Goal: Task Accomplishment & Management: Use online tool/utility

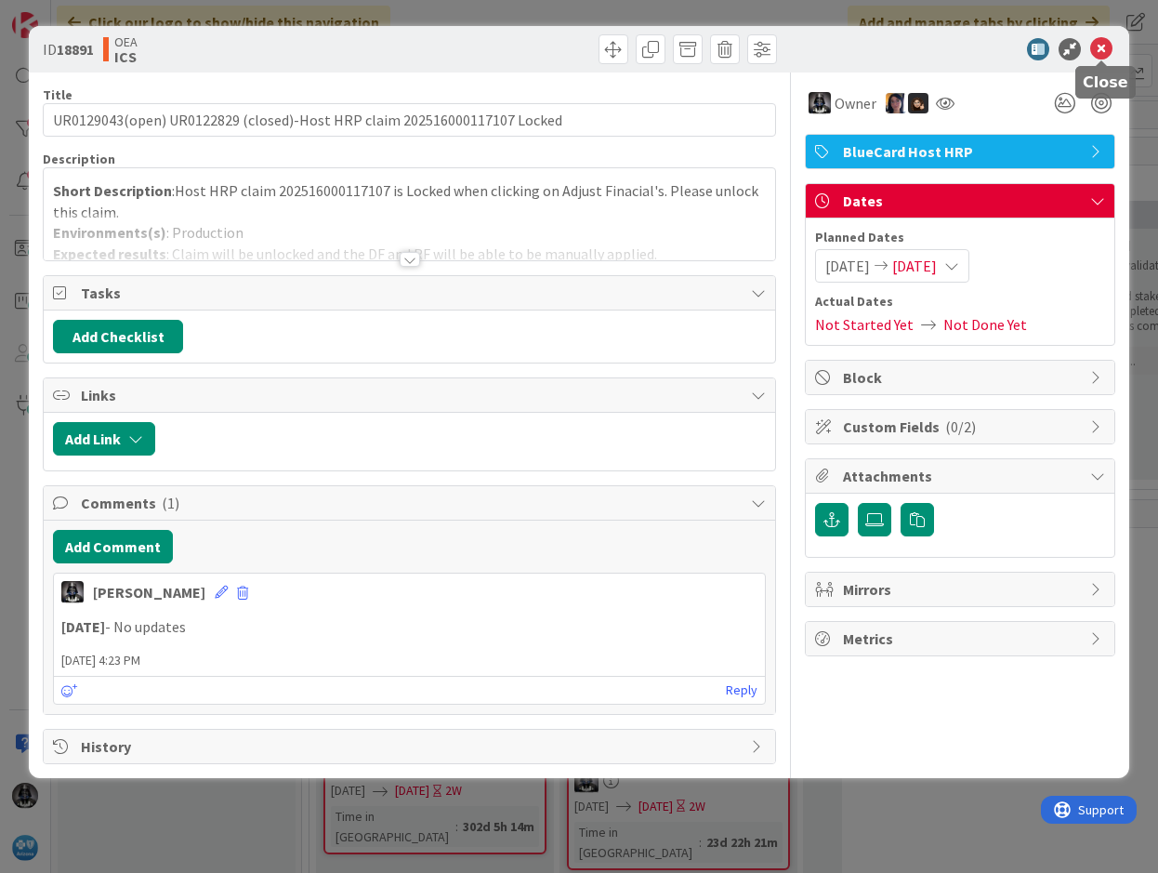
click at [1097, 42] on icon at bounding box center [1101, 49] width 22 height 22
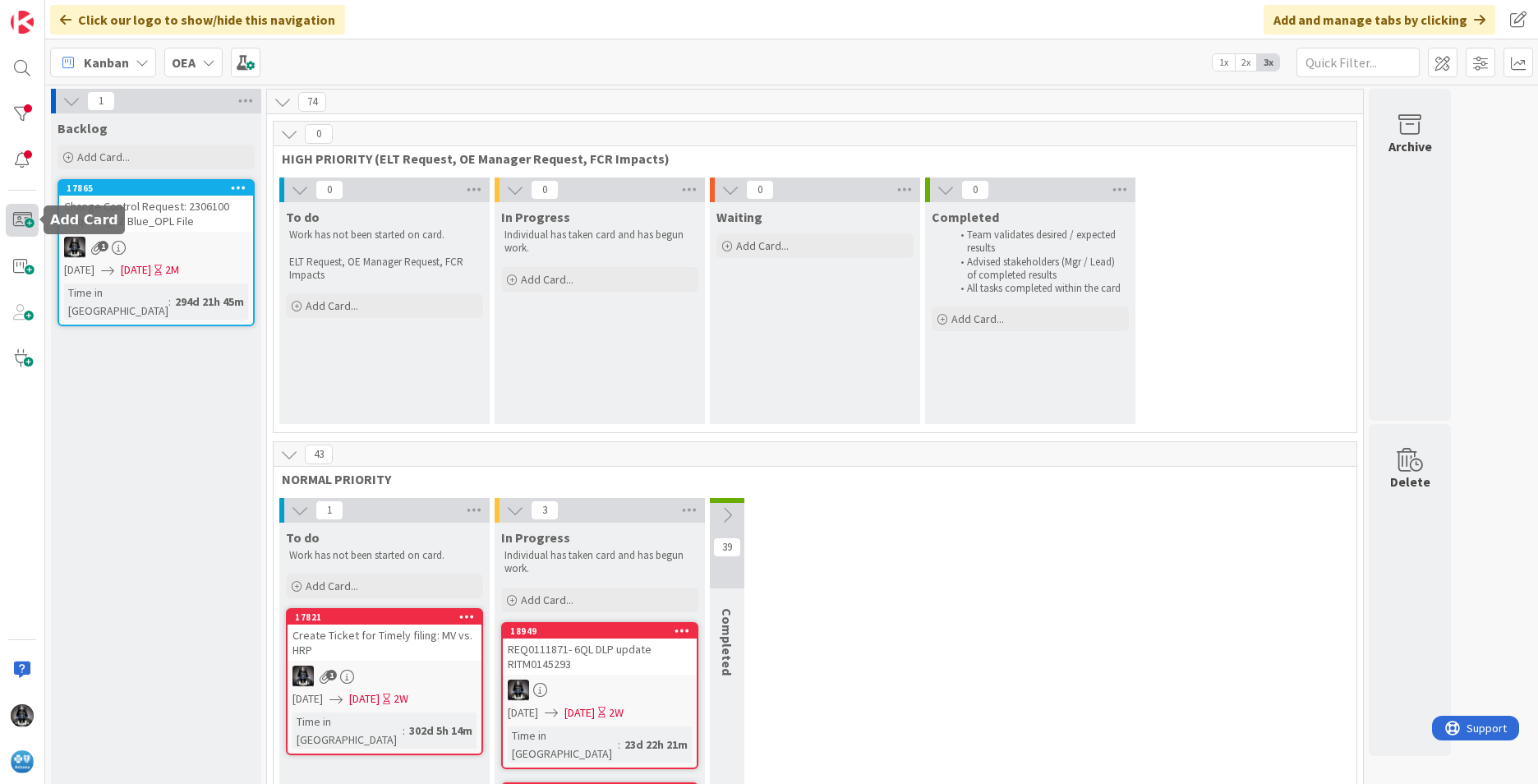
click at [22, 218] on span at bounding box center [22, 219] width 33 height 33
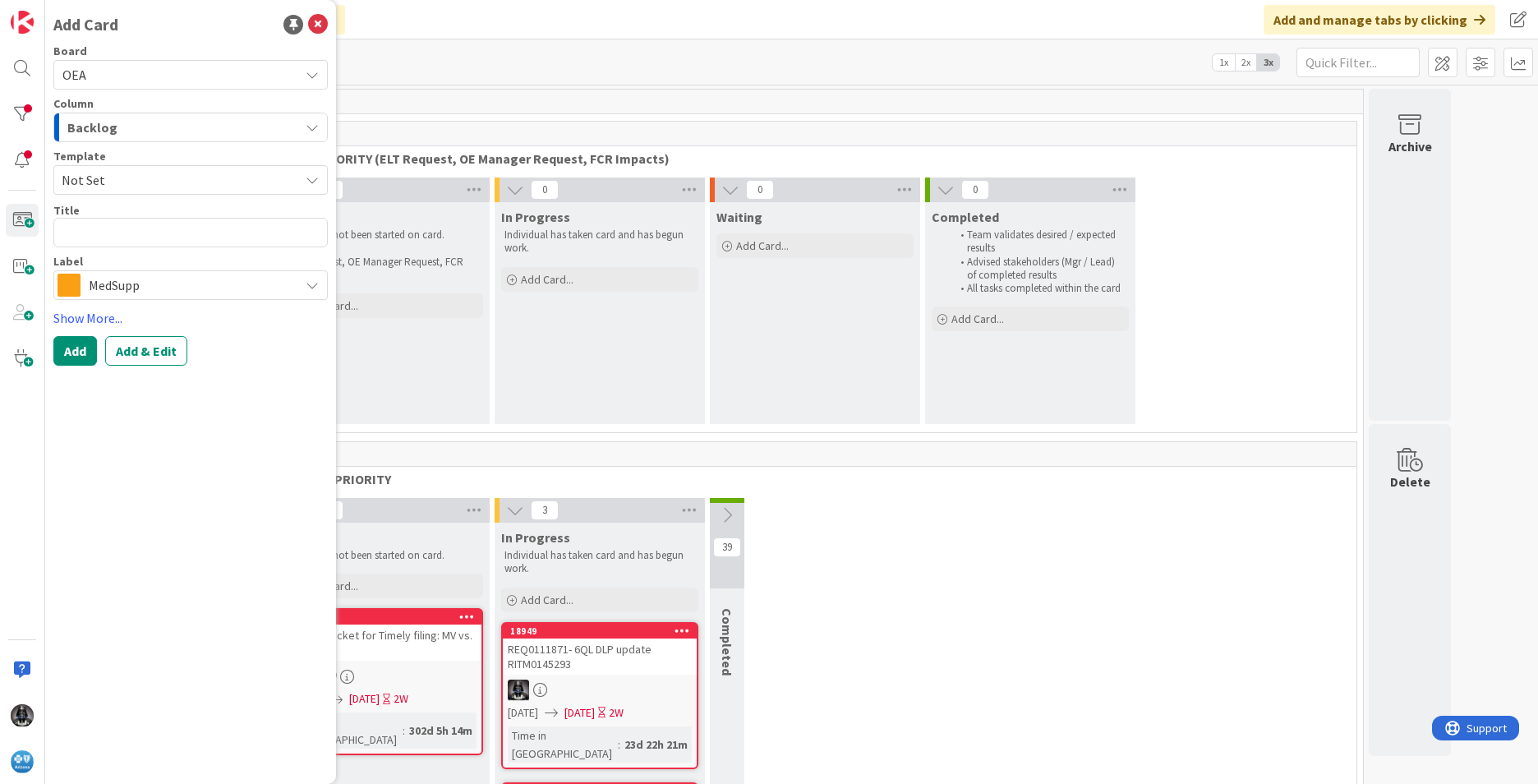
click at [313, 132] on icon "button" at bounding box center [312, 127] width 13 height 13
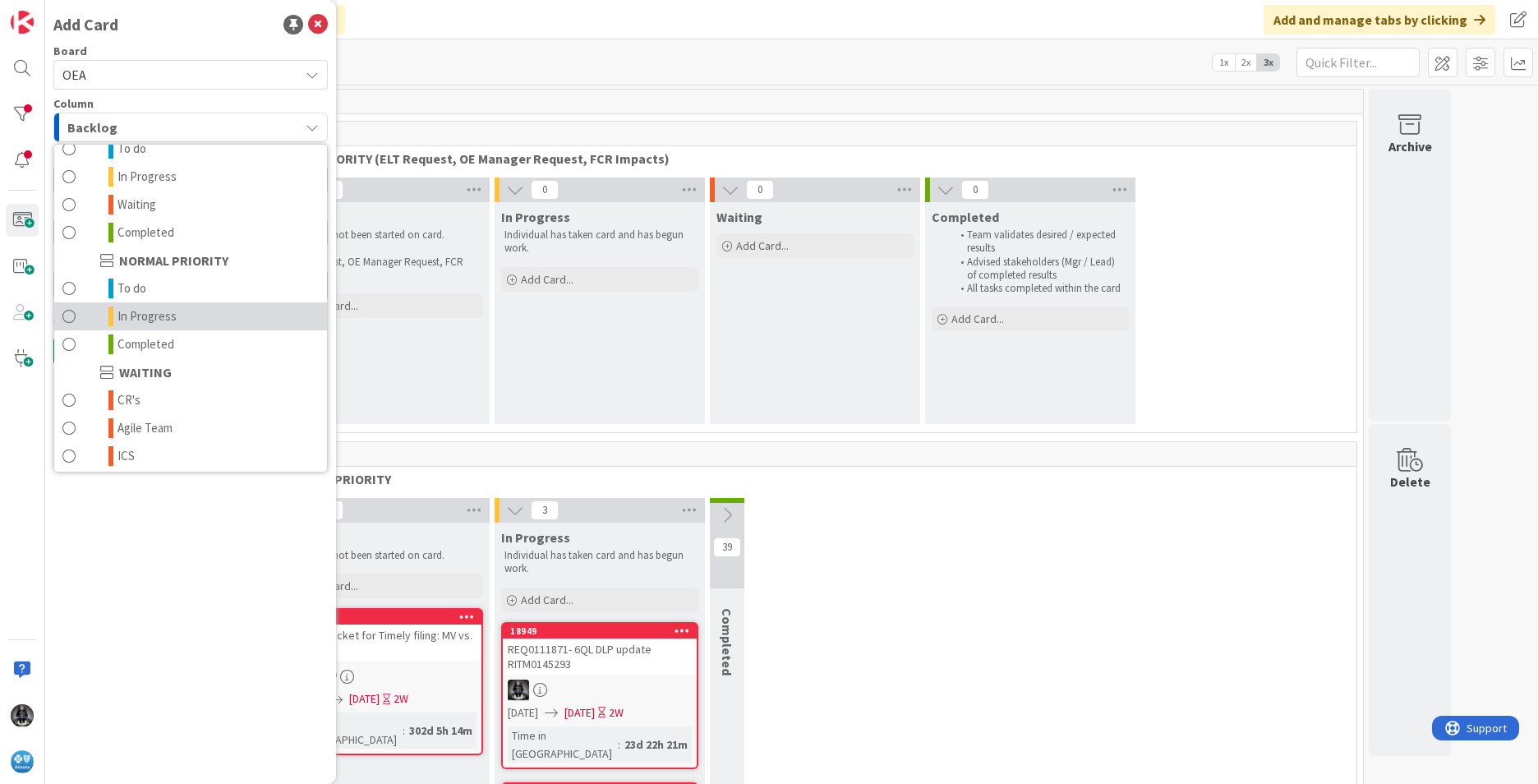
scroll to position [161, 0]
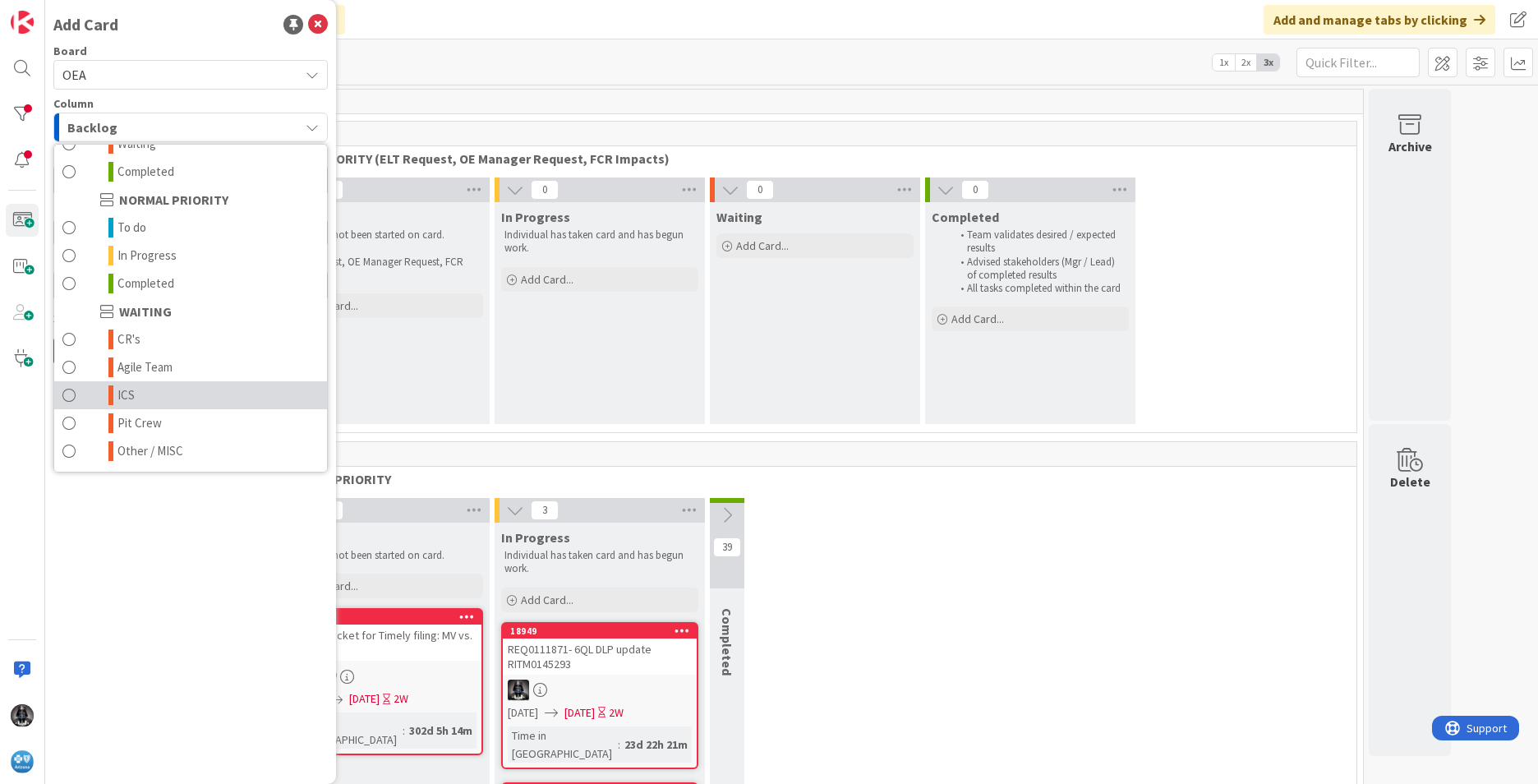
click at [138, 390] on link "ICS" at bounding box center [190, 395] width 273 height 28
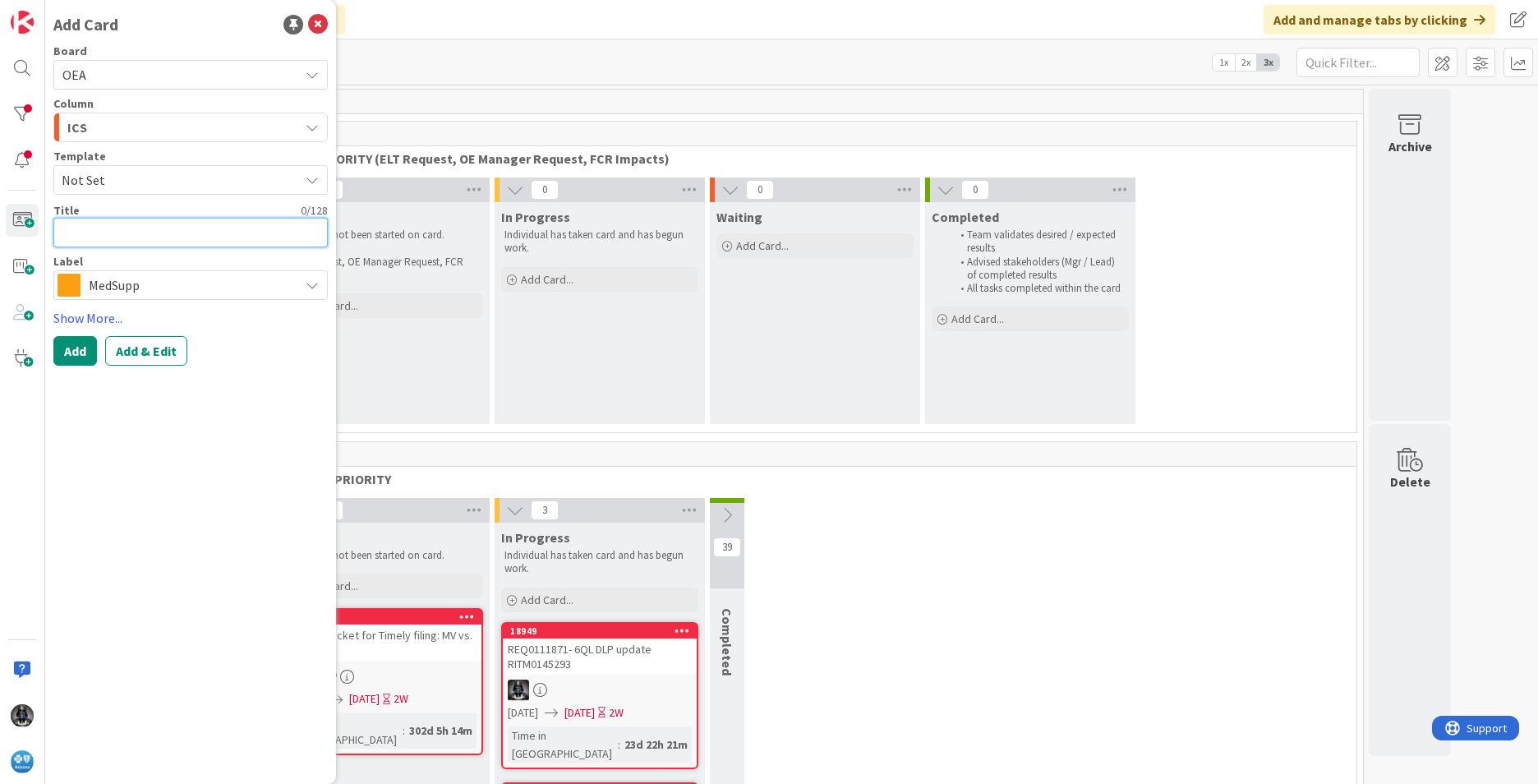
click at [68, 225] on textarea at bounding box center [190, 232] width 274 height 29
paste textarea "INC0334166"
type textarea "x"
type textarea "INC0334166"
click at [156, 230] on textarea "INC0334166" at bounding box center [190, 232] width 274 height 29
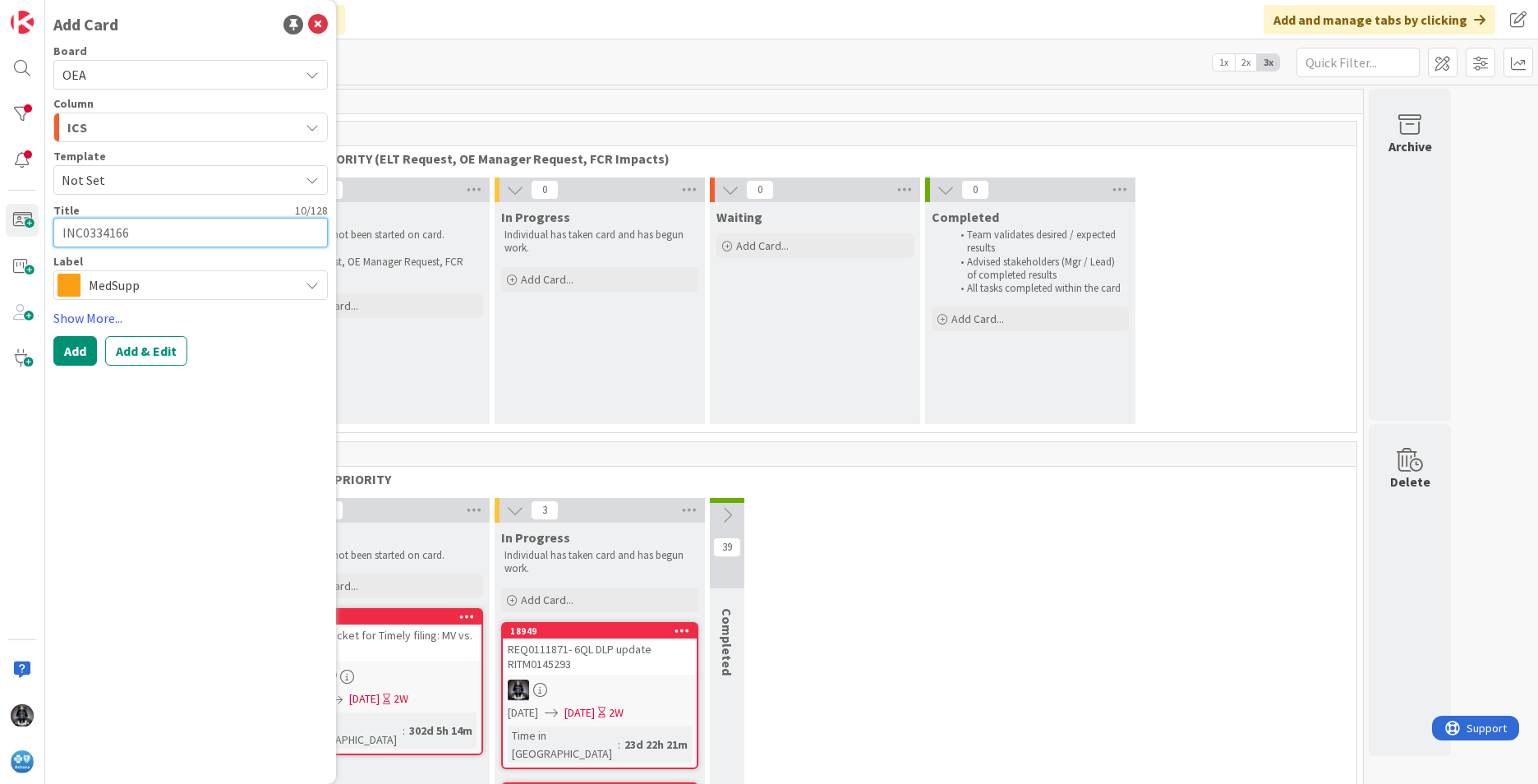
type textarea "x"
type textarea "INC0334166-"
paste textarea "3 ADJUST records need to be removed from the DataNet3 Reporting for BCHost"
type textarea "x"
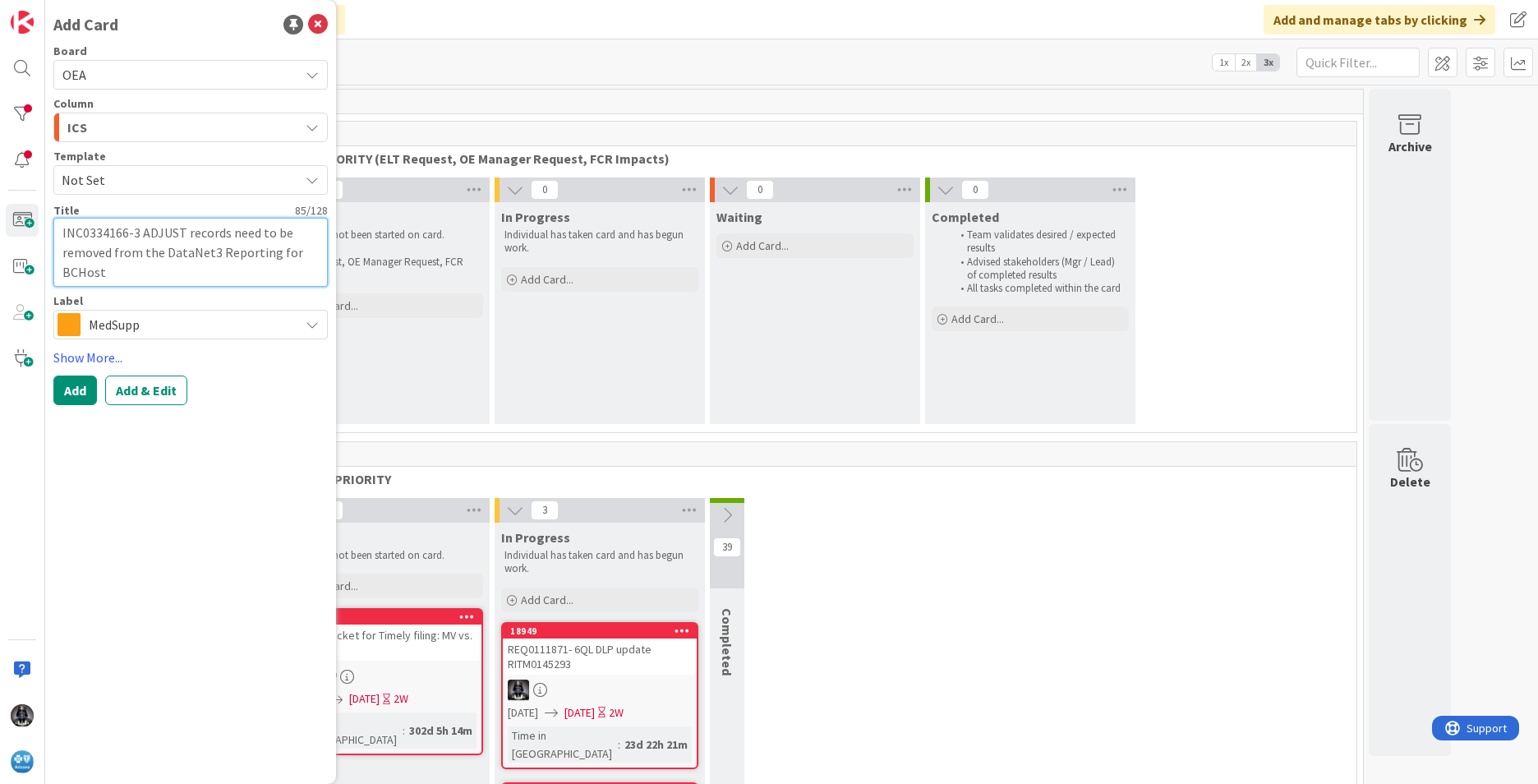
type textarea "INC0334166-3 ADJUST records need to be removed from the DataNet3 Reporting for …"
click at [314, 322] on icon at bounding box center [312, 324] width 13 height 13
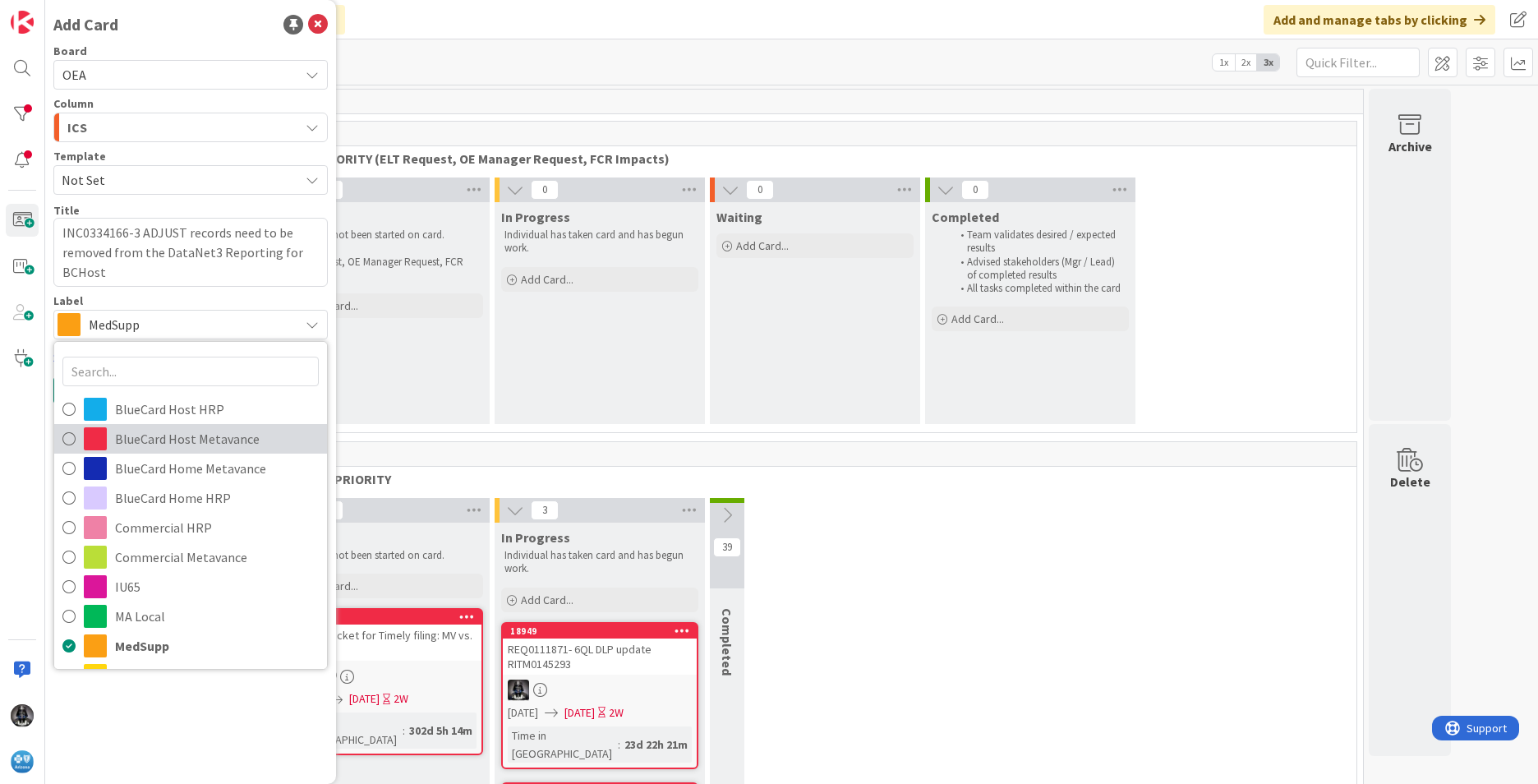
click at [195, 441] on span "BlueCard Host Metavance" at bounding box center [217, 438] width 203 height 25
type textarea "x"
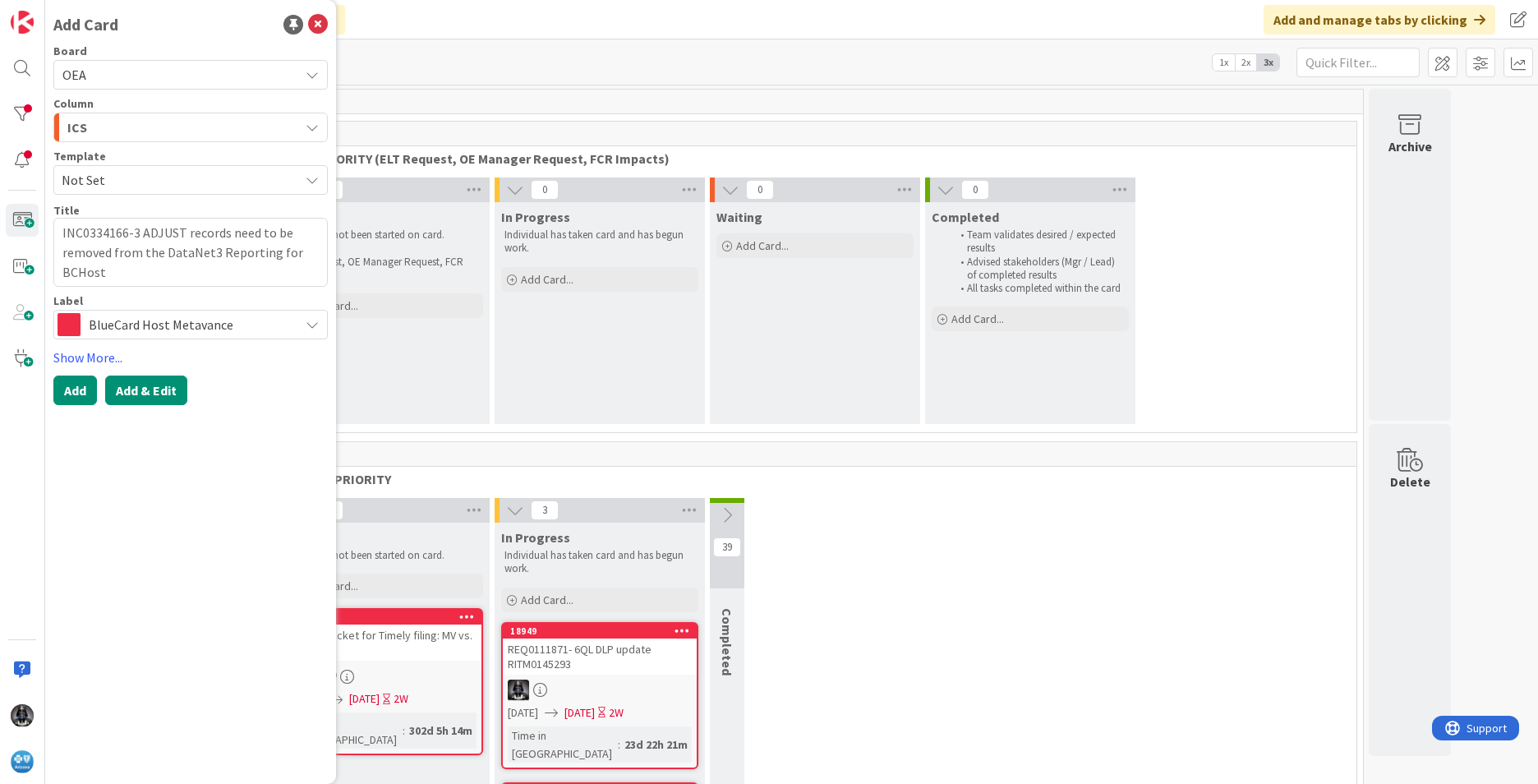
click at [145, 388] on button "Add & Edit" at bounding box center [146, 390] width 82 height 29
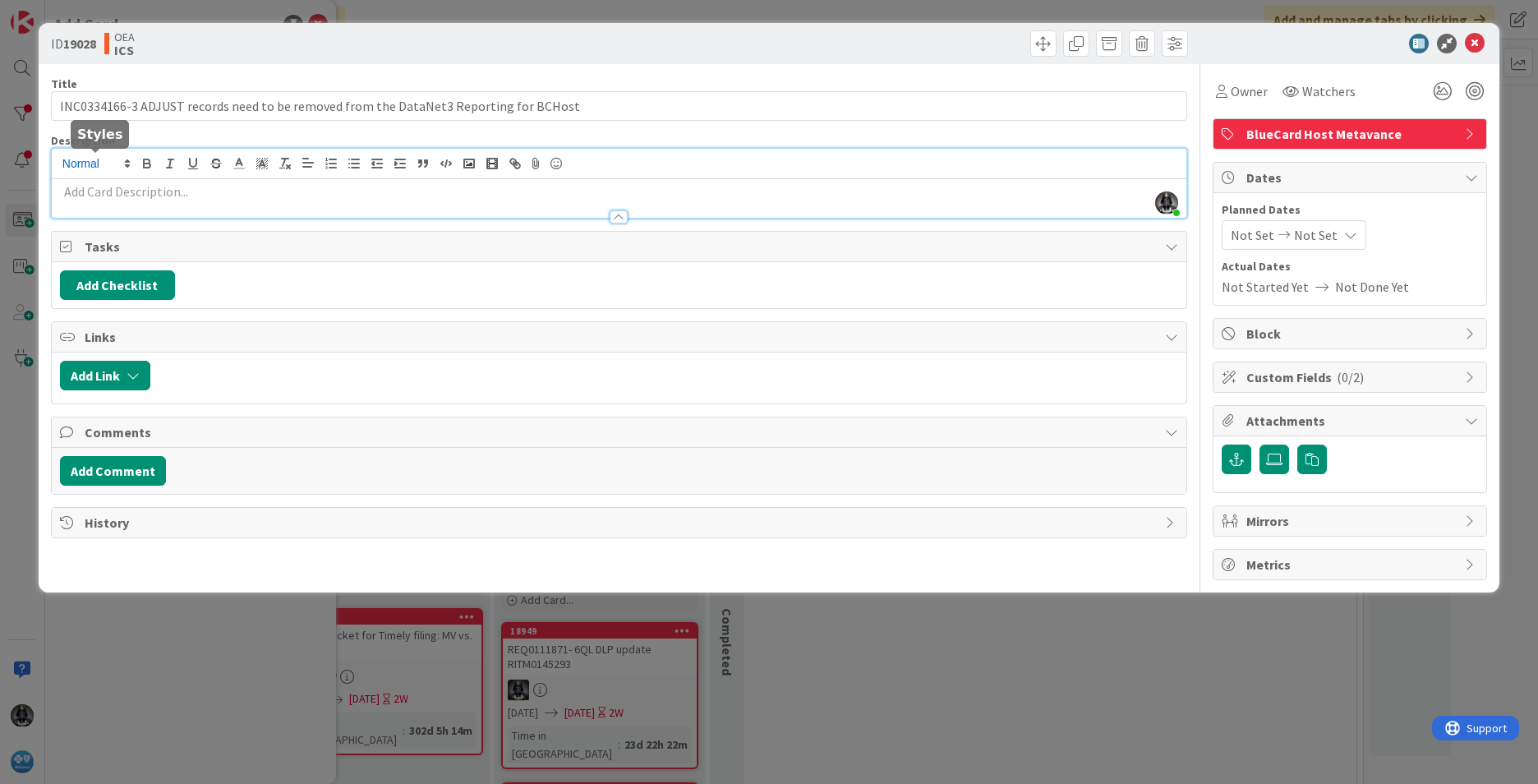
click at [86, 164] on div "[PERSON_NAME] just joined" at bounding box center [619, 183] width 1134 height 69
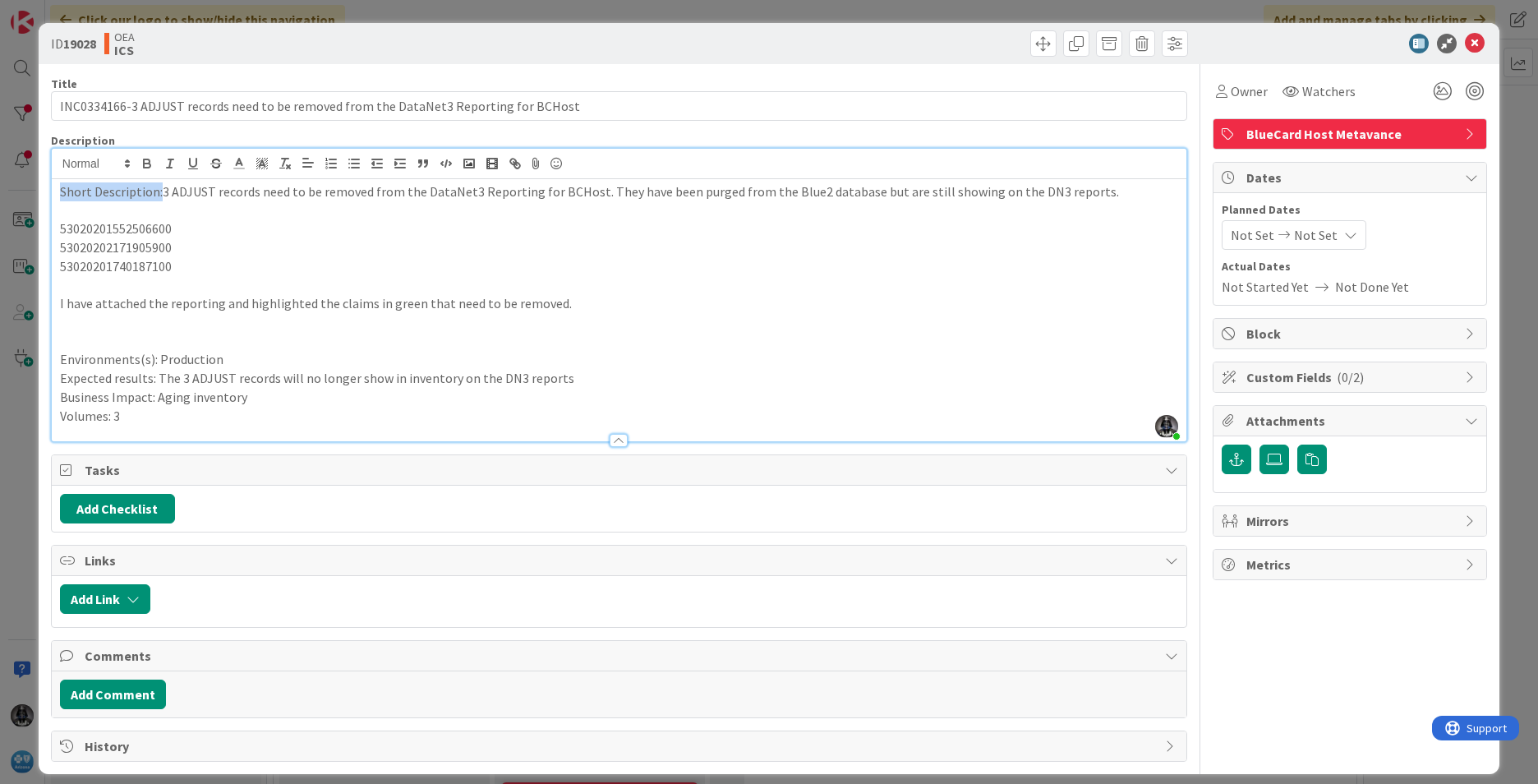
drag, startPoint x: 157, startPoint y: 189, endPoint x: 18, endPoint y: 188, distance: 139.0
click at [18, 188] on div "ID 19028 OEA ICS Title 85 / 128 INC0334166-3 ADJUST records need to be removed …" at bounding box center [769, 392] width 1538 height 784
click at [146, 160] on icon "button" at bounding box center [147, 161] width 6 height 4
drag, startPoint x: 150, startPoint y: 358, endPoint x: 3, endPoint y: 335, distance: 148.8
click at [0, 353] on html "Click our logo to show/hide this navigation Add and manage tabs by clicking Kan…" at bounding box center [769, 392] width 1538 height 784
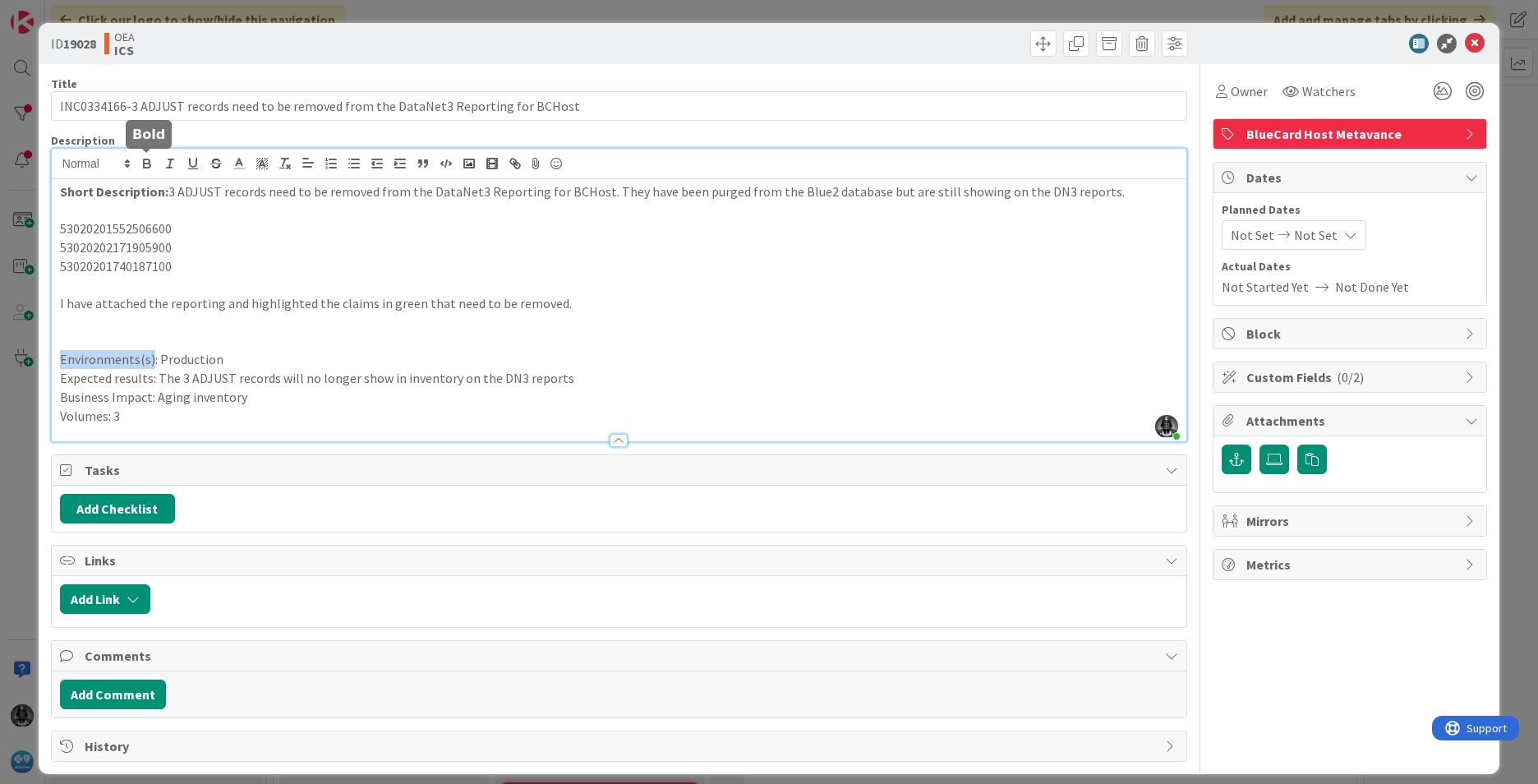
click at [144, 164] on icon "button" at bounding box center [147, 165] width 6 height 4
drag, startPoint x: 153, startPoint y: 377, endPoint x: 49, endPoint y: 349, distance: 107.7
click at [39, 378] on div "ID 19028 OEA ICS Title 85 / 128 INC0334166-3 ADJUST records need to be removed …" at bounding box center [769, 398] width 1460 height 750
click at [144, 163] on icon "button" at bounding box center [147, 161] width 6 height 4
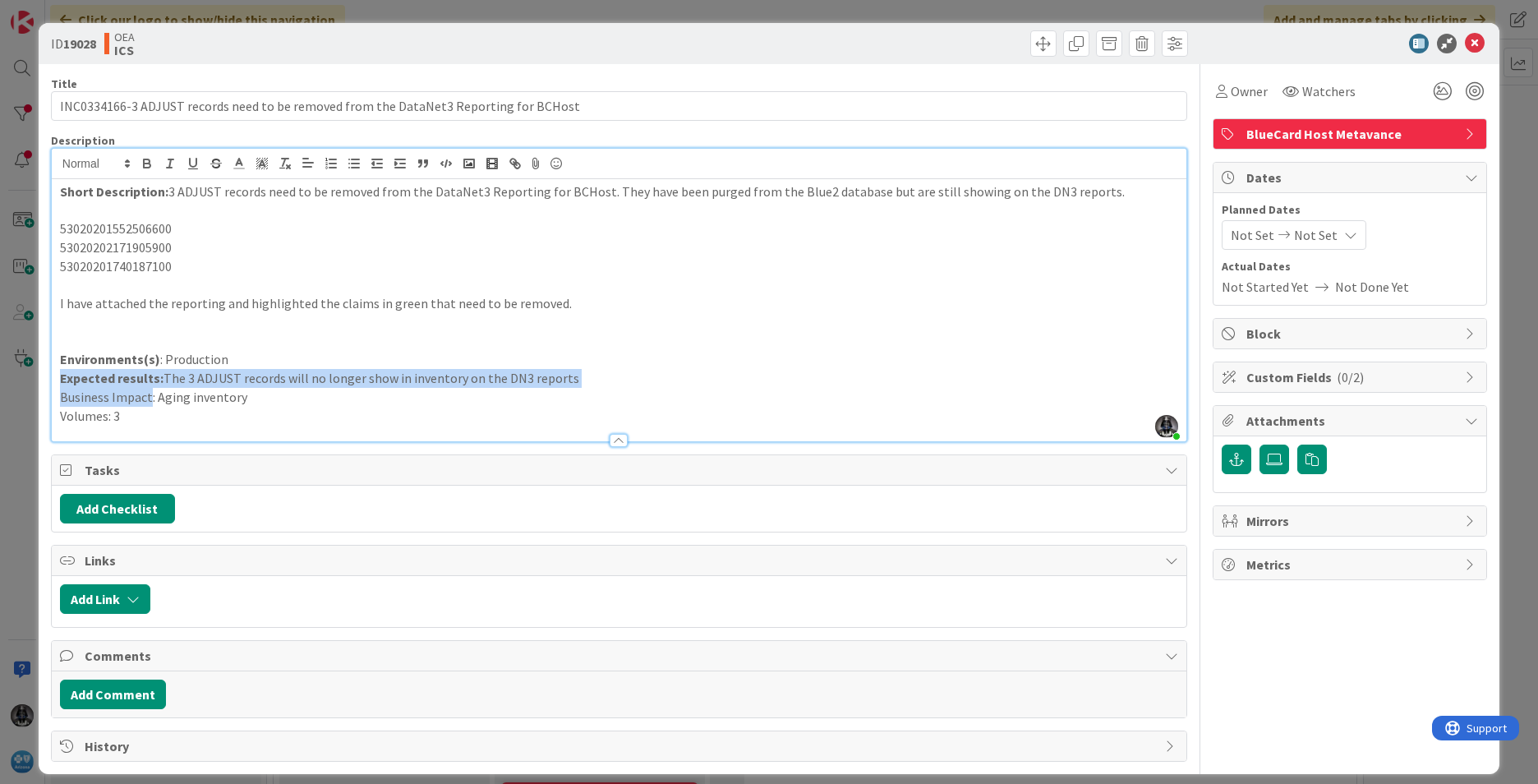
drag, startPoint x: 150, startPoint y: 392, endPoint x: 36, endPoint y: 382, distance: 114.4
click at [36, 382] on div "ID 19028 OEA ICS Title 85 / 128 INC0334166-3 ADJUST records need to be removed …" at bounding box center [769, 392] width 1538 height 784
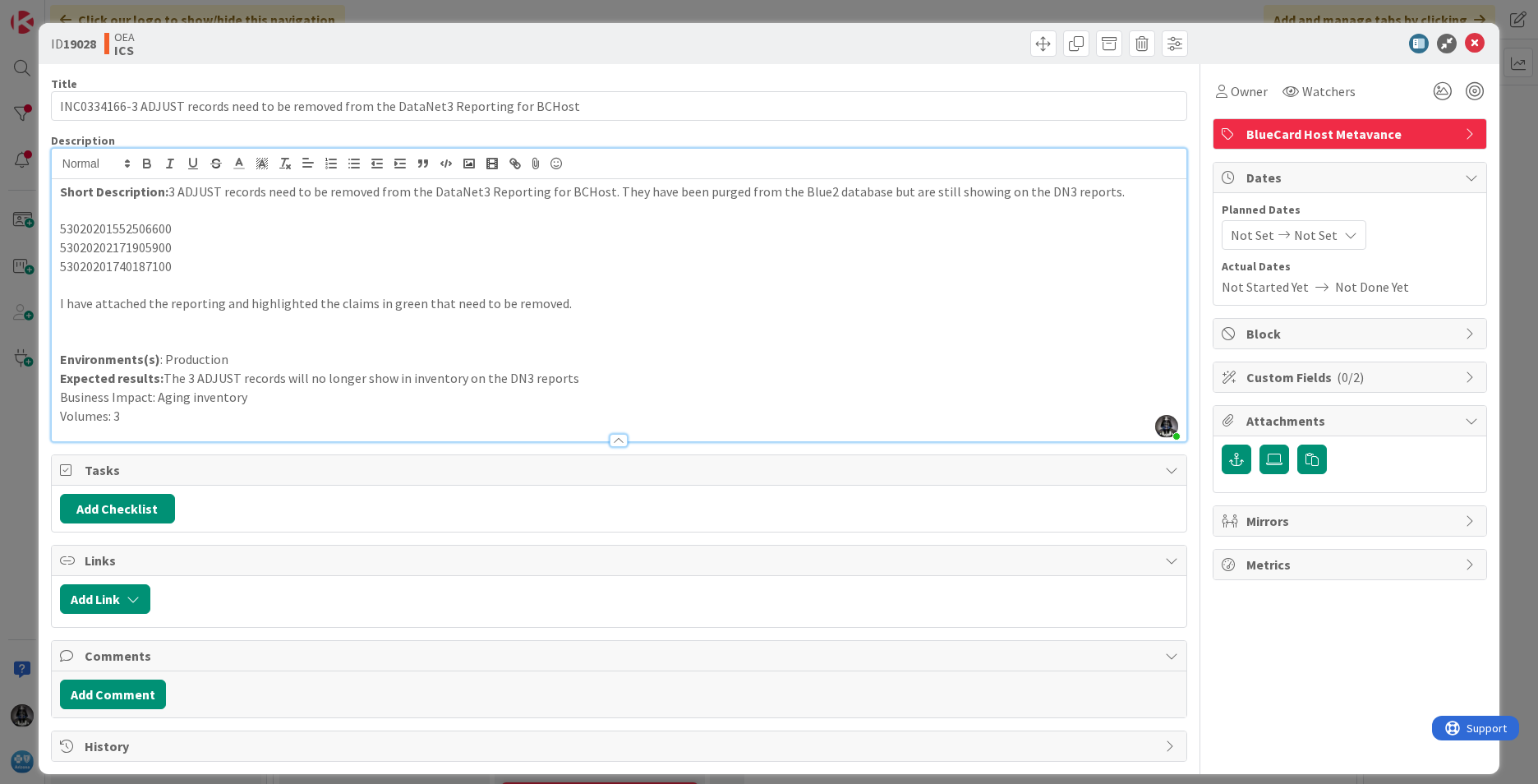
click at [76, 412] on p "Volumes: 3" at bounding box center [619, 415] width 1118 height 19
drag, startPoint x: 152, startPoint y: 398, endPoint x: 56, endPoint y: 371, distance: 99.7
click at [39, 395] on div "ID 19028 OEA ICS Title 85 / 128 INC0334166-3 ADJUST records need to be removed …" at bounding box center [769, 398] width 1460 height 750
click at [147, 164] on icon "button" at bounding box center [147, 165] width 6 height 4
drag, startPoint x: 110, startPoint y: 413, endPoint x: 30, endPoint y: 414, distance: 80.0
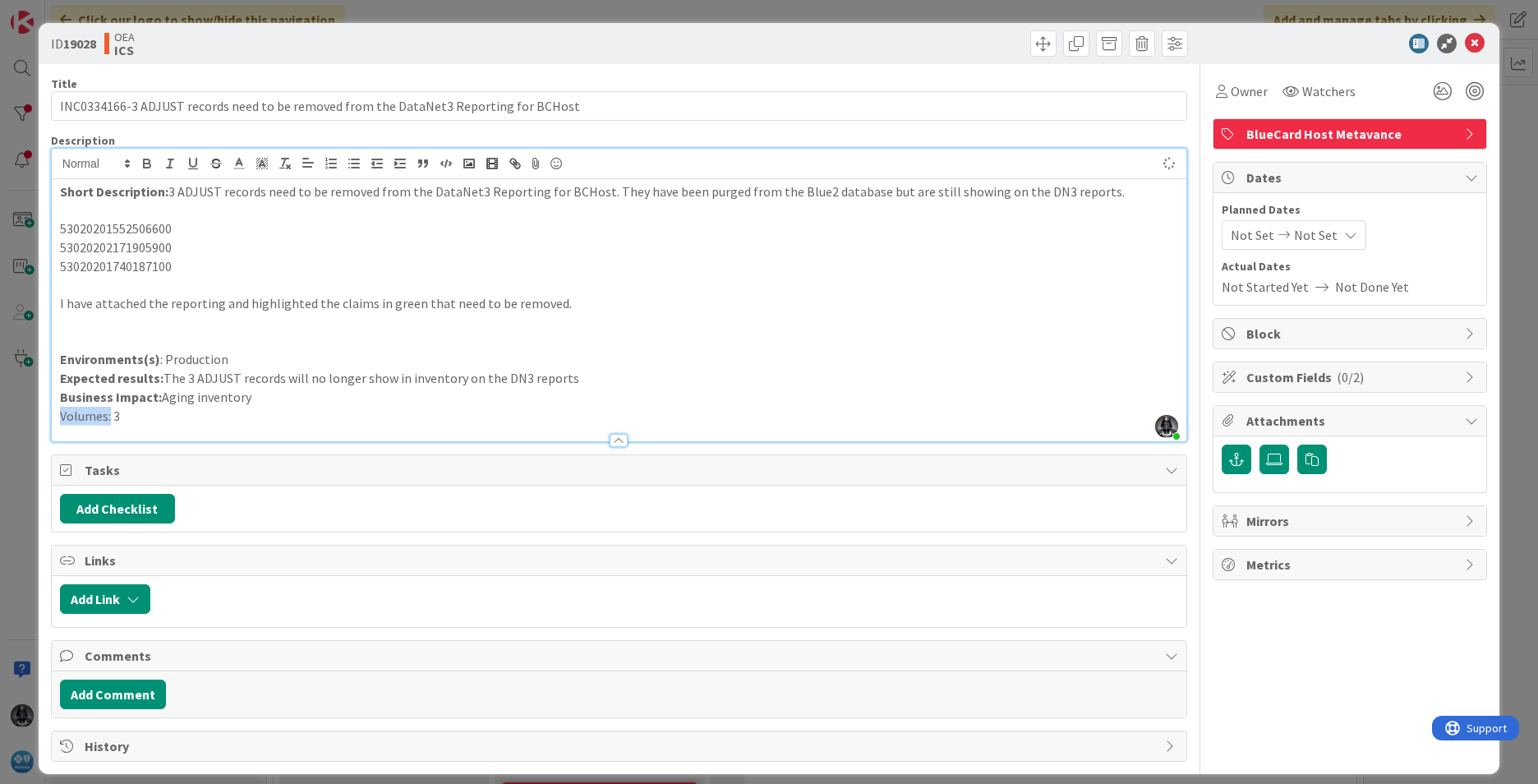
click at [30, 415] on div "ID 19028 OEA ICS Title 85 / 128 INC0334166-3 ADJUST records need to be removed …" at bounding box center [769, 392] width 1538 height 784
click at [148, 157] on icon "button" at bounding box center [147, 164] width 15 height 15
click at [1023, 83] on span "Owner" at bounding box center [1249, 91] width 37 height 19
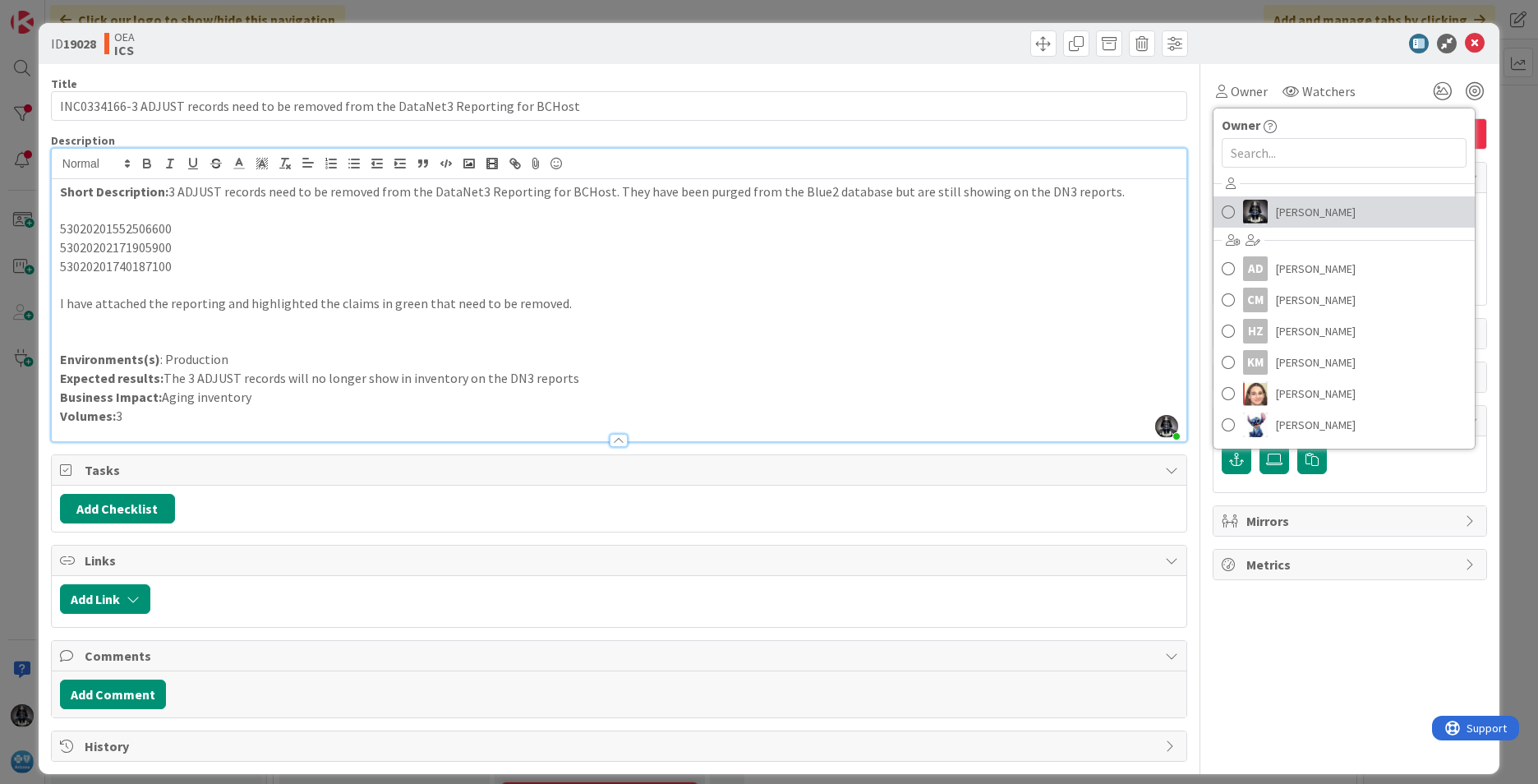
drag, startPoint x: 1303, startPoint y: 213, endPoint x: 1294, endPoint y: 205, distance: 12.0
click at [1023, 213] on span "[PERSON_NAME]" at bounding box center [1315, 212] width 80 height 25
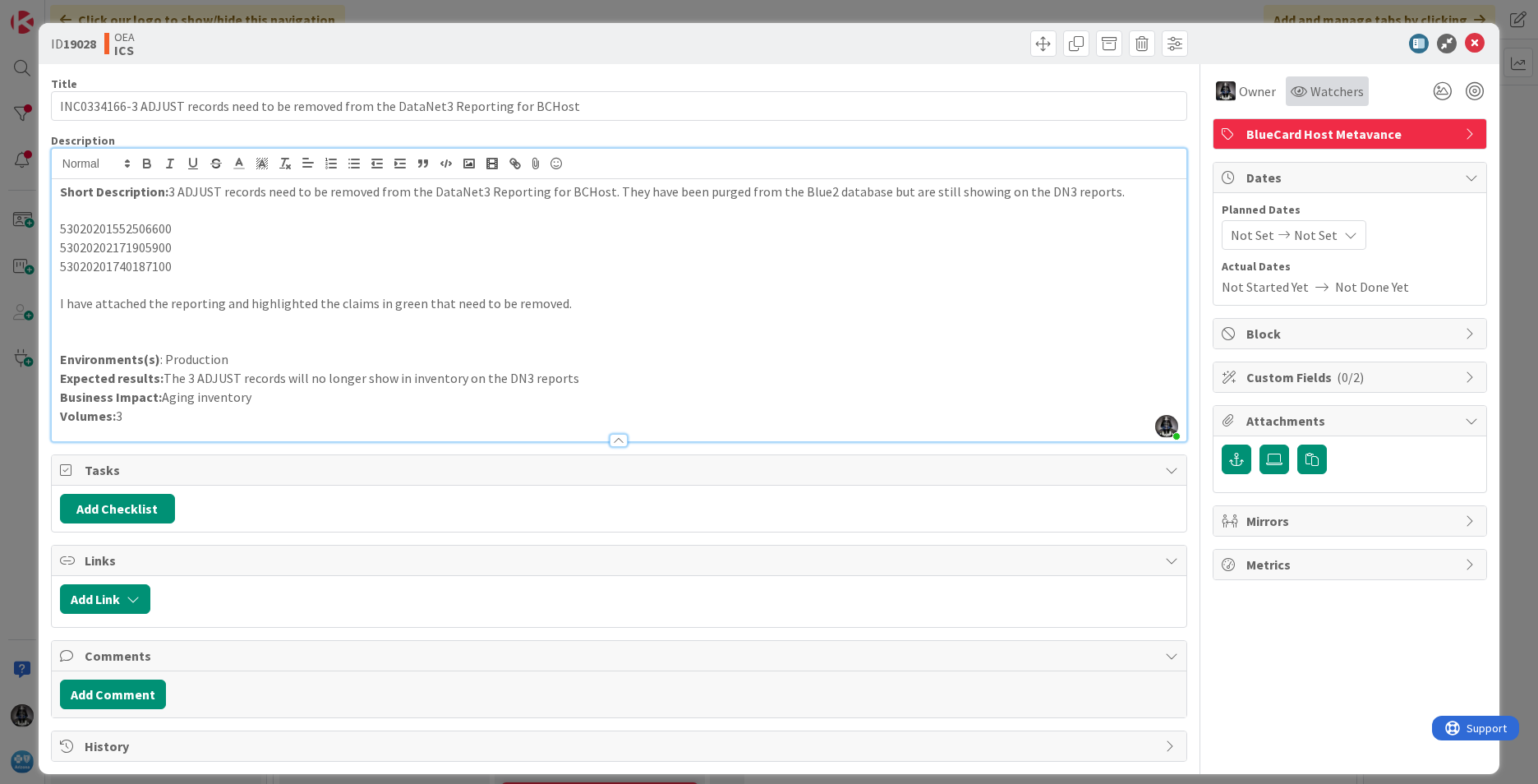
click at [1023, 84] on span "Watchers" at bounding box center [1336, 91] width 53 height 19
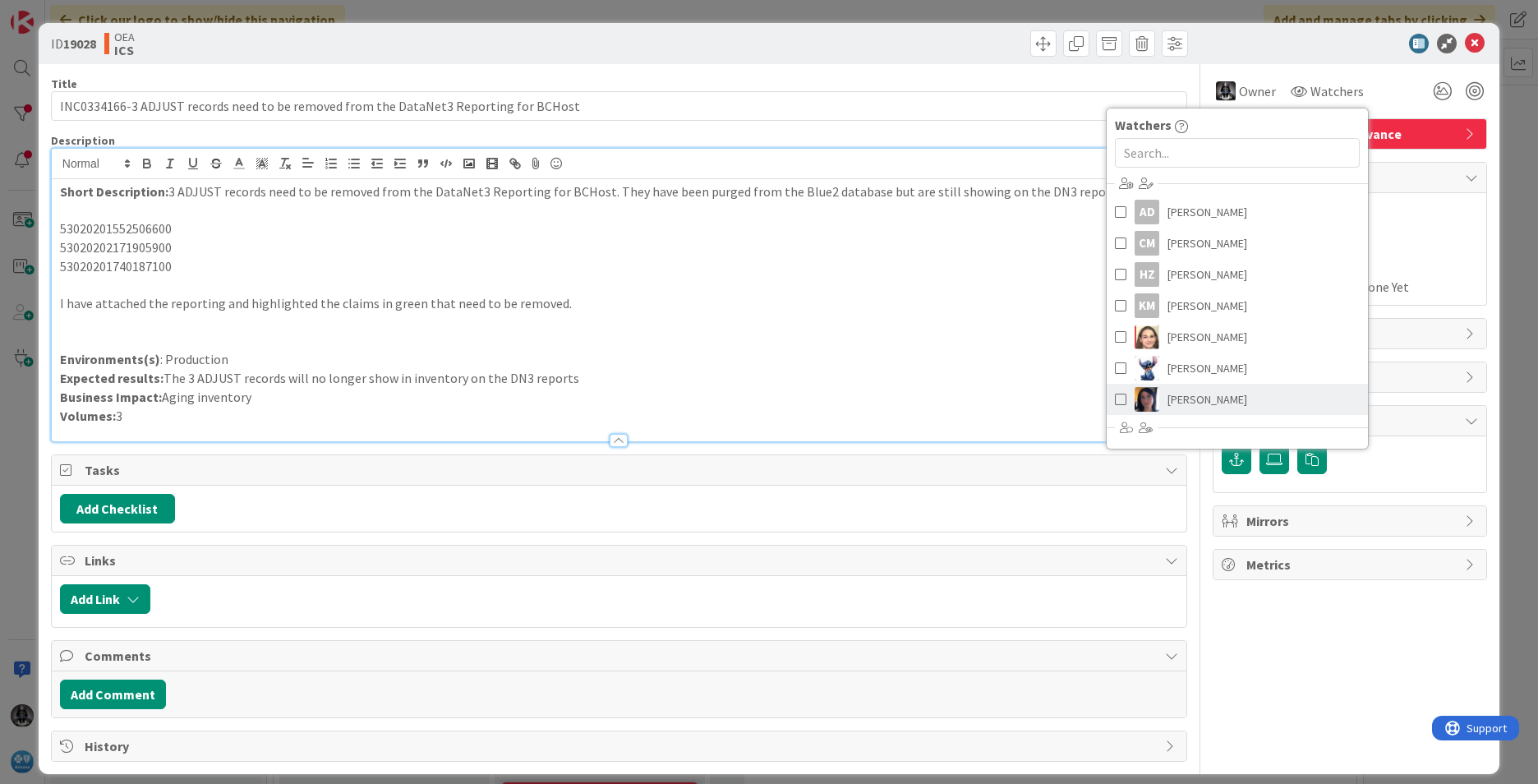
click at [1023, 398] on span "[PERSON_NAME]" at bounding box center [1207, 400] width 80 height 25
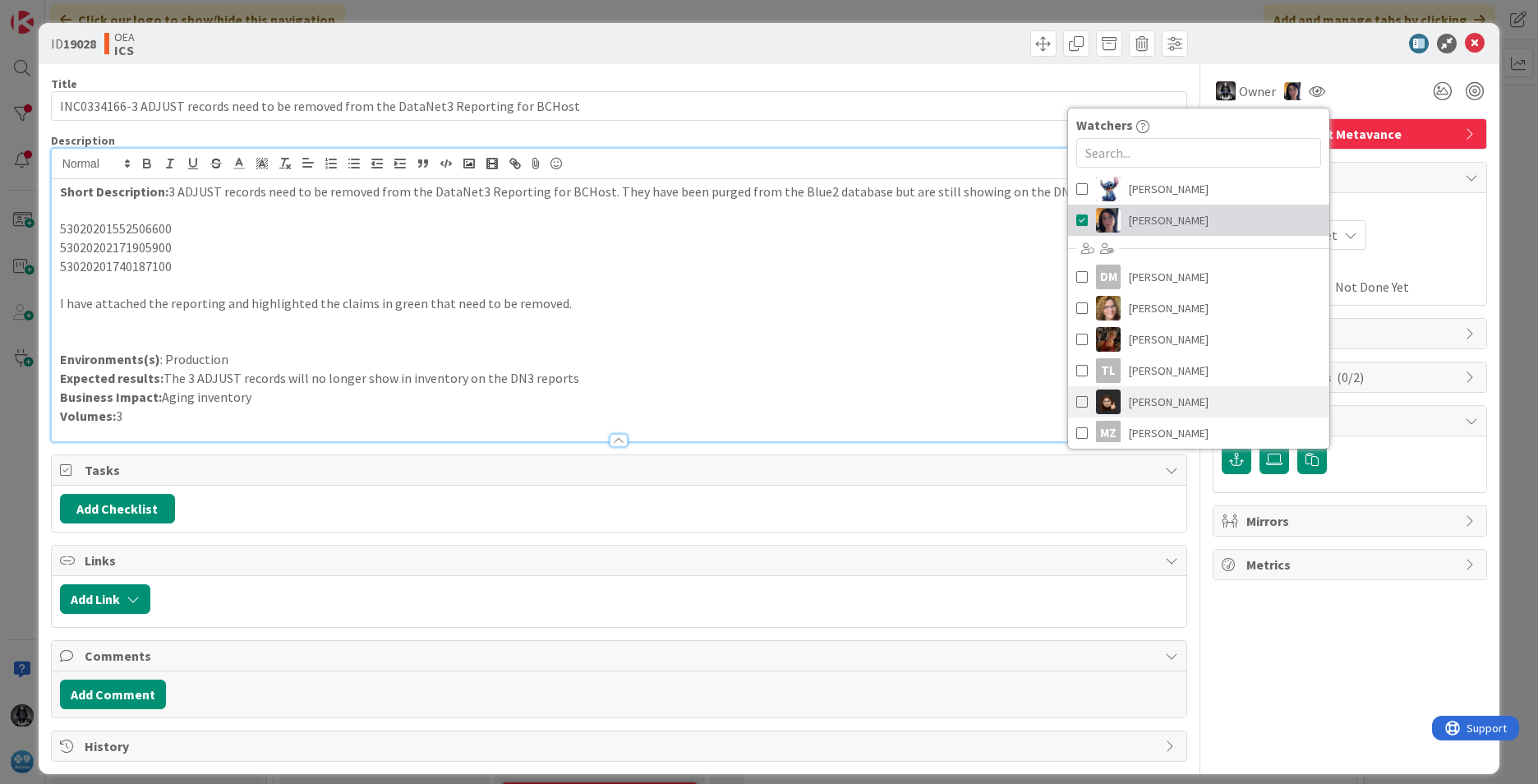
scroll to position [186, 0]
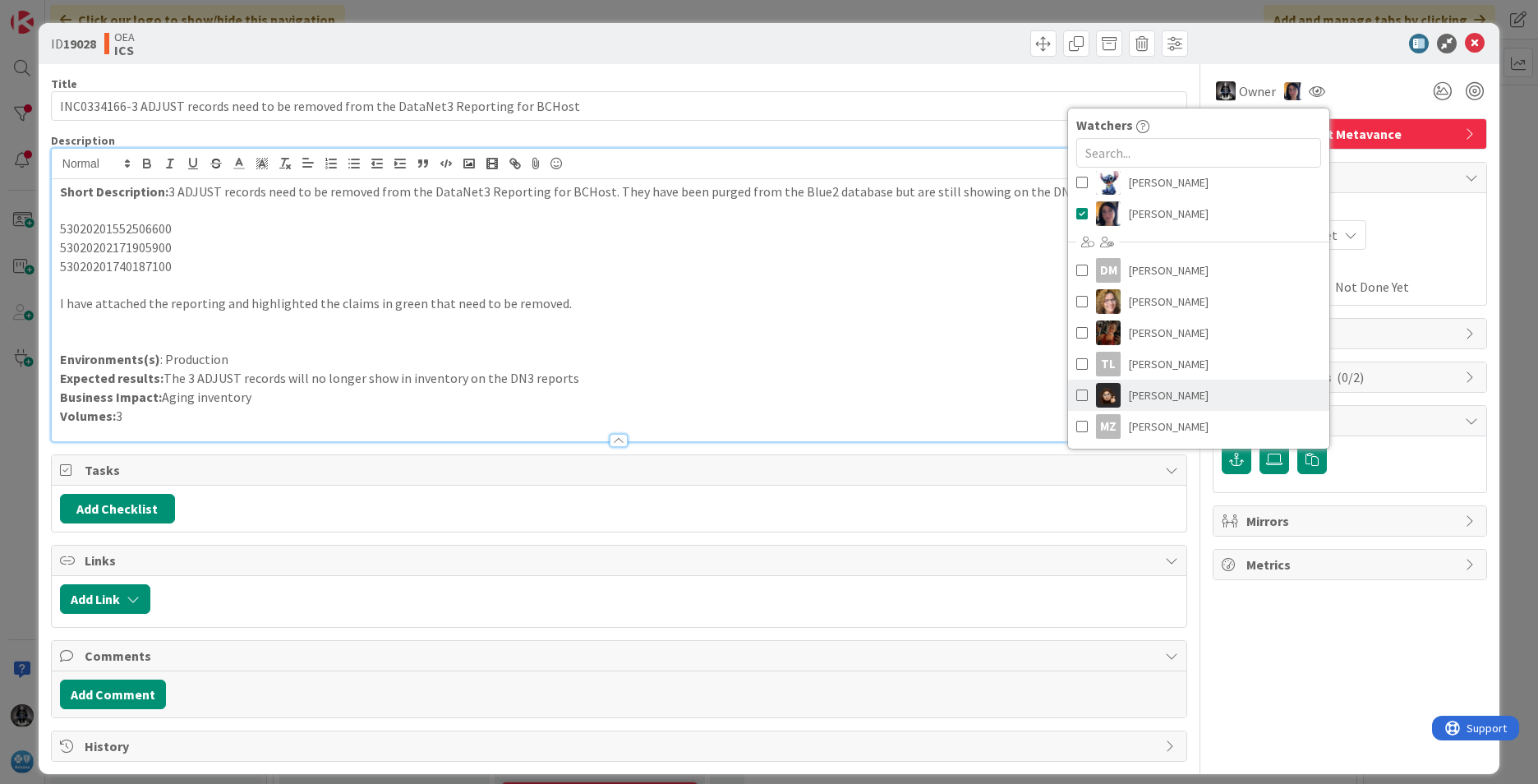
click at [1023, 396] on span "[PERSON_NAME]" at bounding box center [1169, 395] width 80 height 25
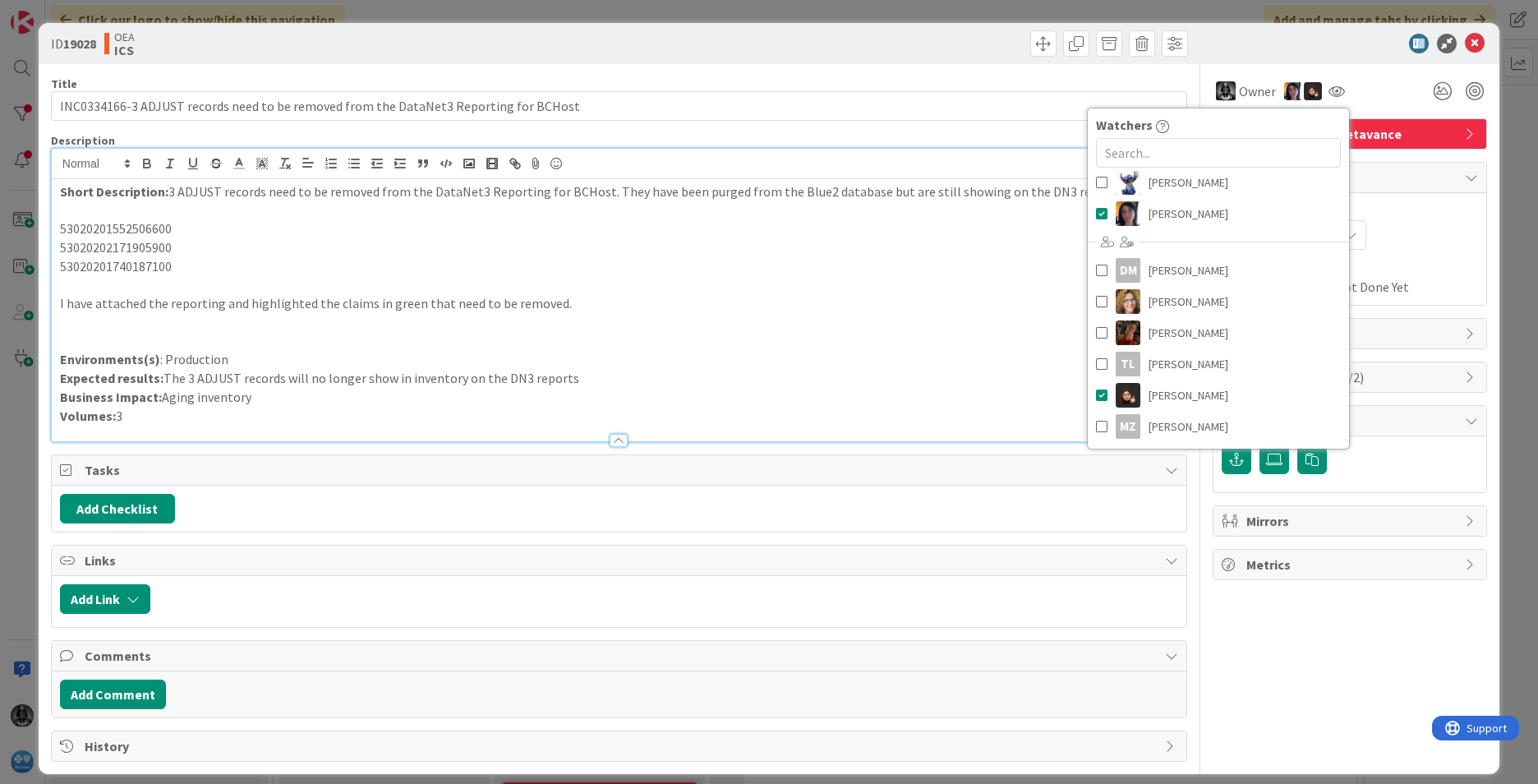
click at [1023, 214] on span "Planned Dates" at bounding box center [1350, 210] width 256 height 18
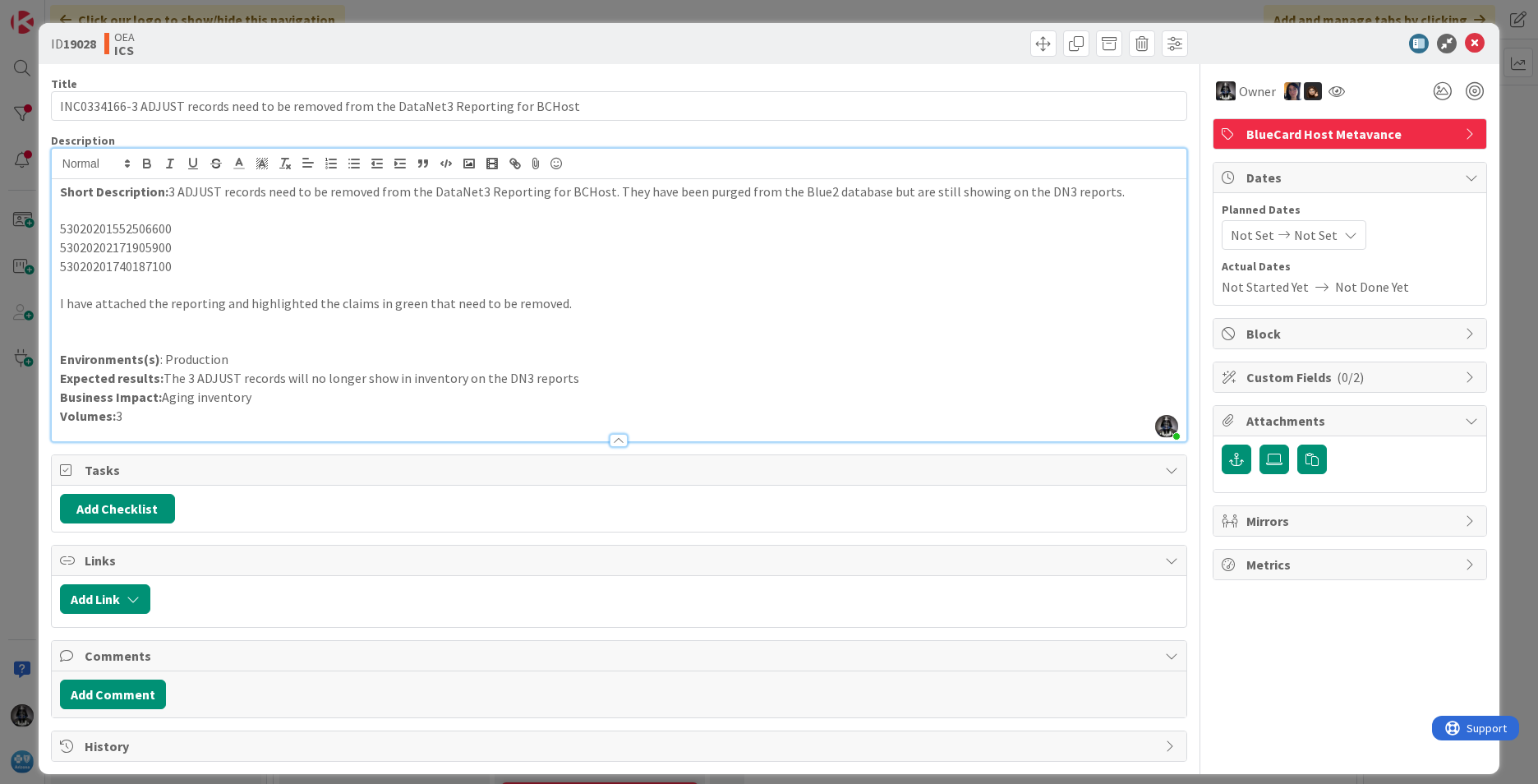
click at [1023, 232] on span "Not Set" at bounding box center [1252, 235] width 43 height 19
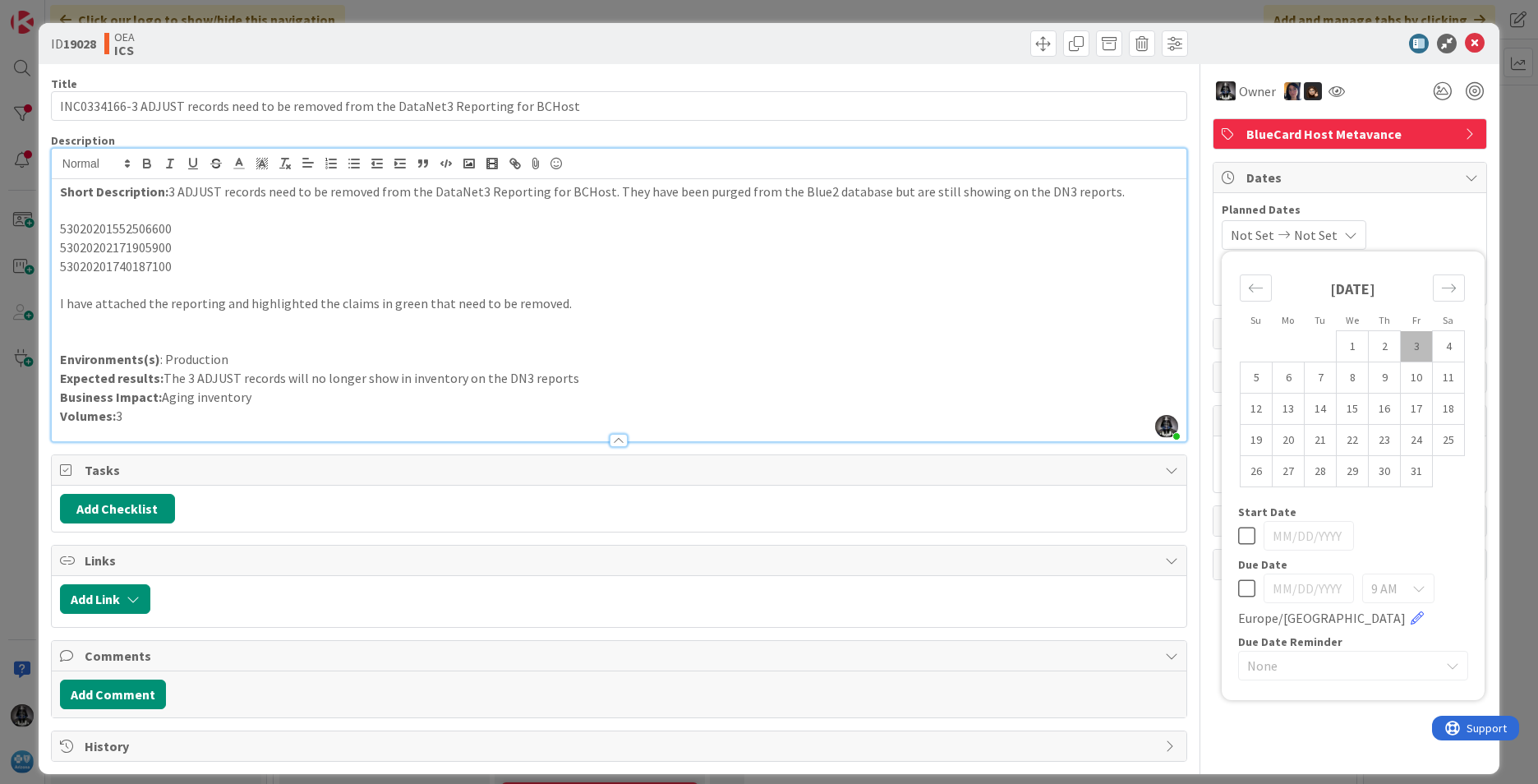
click at [1023, 340] on td "3" at bounding box center [1417, 346] width 32 height 31
type input "[DATE]"
click at [1023, 375] on td "10" at bounding box center [1417, 377] width 32 height 31
type input "[DATE]"
click at [833, 371] on p "Expected results: The 3 ADJUST records will no longer show in inventory on the …" at bounding box center [619, 377] width 1118 height 19
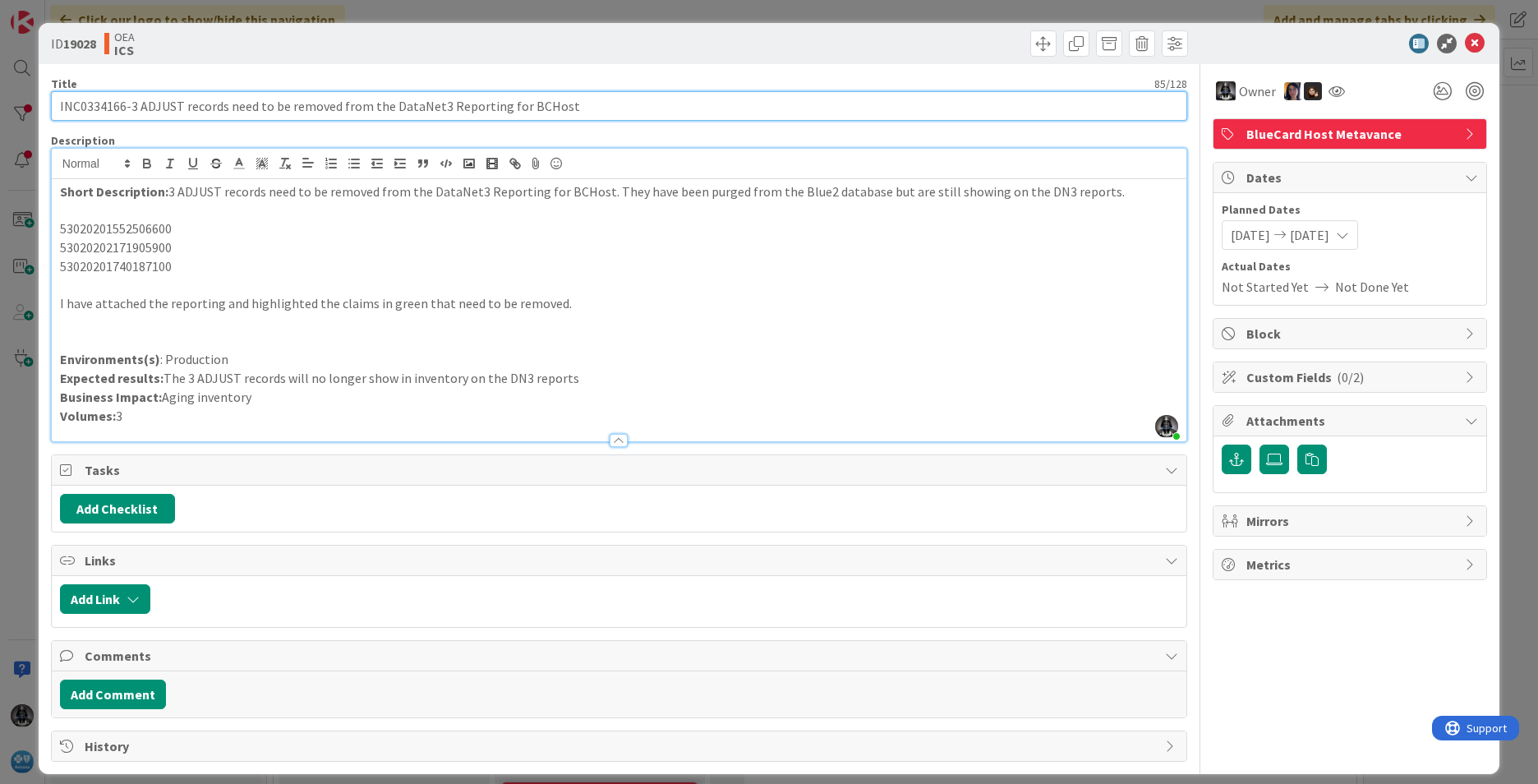
click at [91, 110] on input "INC0334166-3 ADJUST records need to be removed from the DataNet3 Reporting for …" at bounding box center [619, 105] width 1136 height 29
drag, startPoint x: 129, startPoint y: 110, endPoint x: 578, endPoint y: 133, distance: 449.6
click at [578, 133] on div "Title 85 / 128 INC0334166-3 ADJUST records need to be removed from the DataNet3…" at bounding box center [619, 412] width 1136 height 697
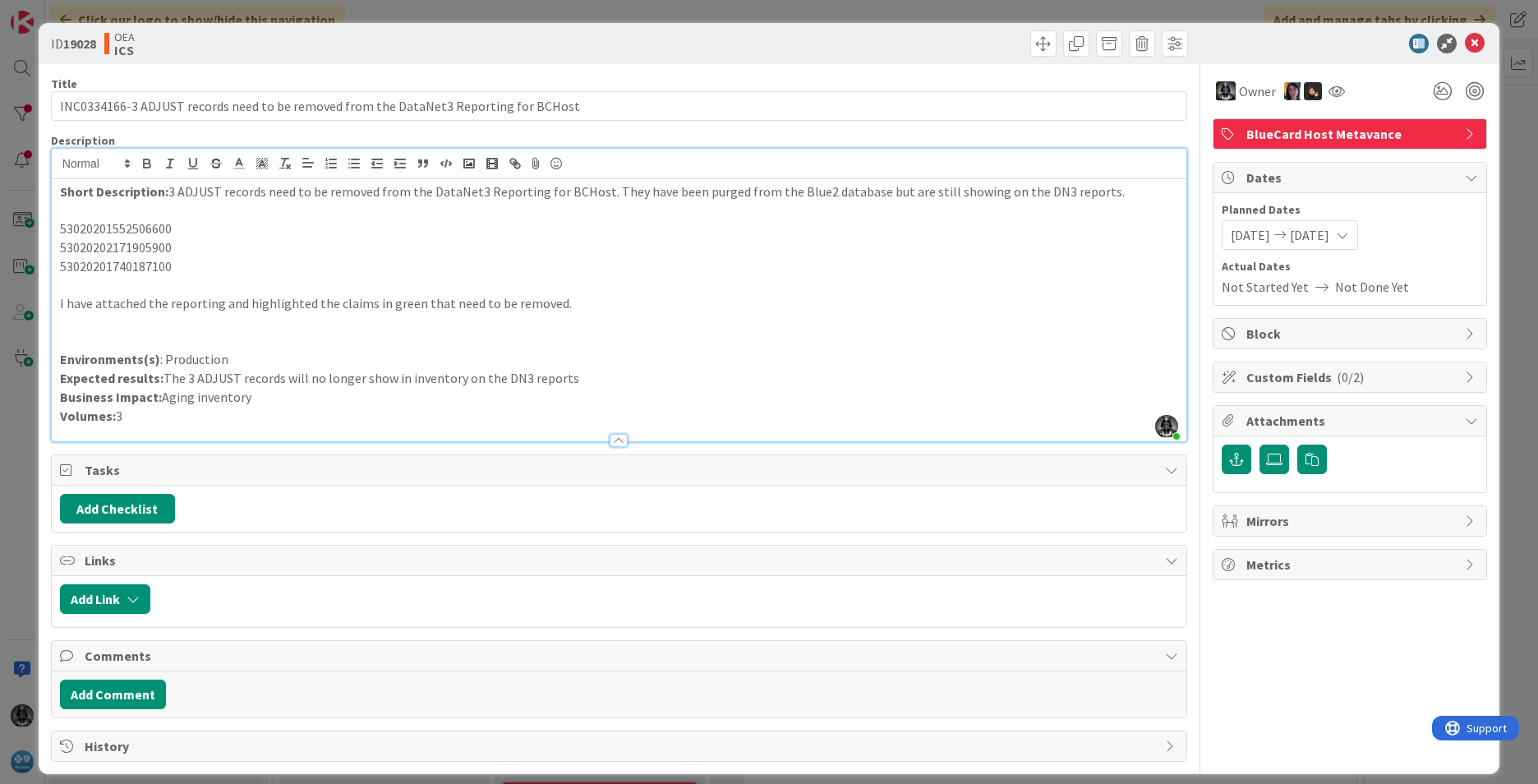
drag, startPoint x: 77, startPoint y: 280, endPoint x: 74, endPoint y: 265, distance: 15.3
click at [77, 278] on p at bounding box center [619, 285] width 1118 height 19
drag, startPoint x: 58, startPoint y: 224, endPoint x: 184, endPoint y: 264, distance: 132.2
click at [184, 264] on div "Short Description: 3 ADJUST records need to be removed from the DataNet3 Report…" at bounding box center [619, 310] width 1134 height 262
copy div "53020201552506600 53020202171905900 53020201740187100"
